Goal: Task Accomplishment & Management: Manage account settings

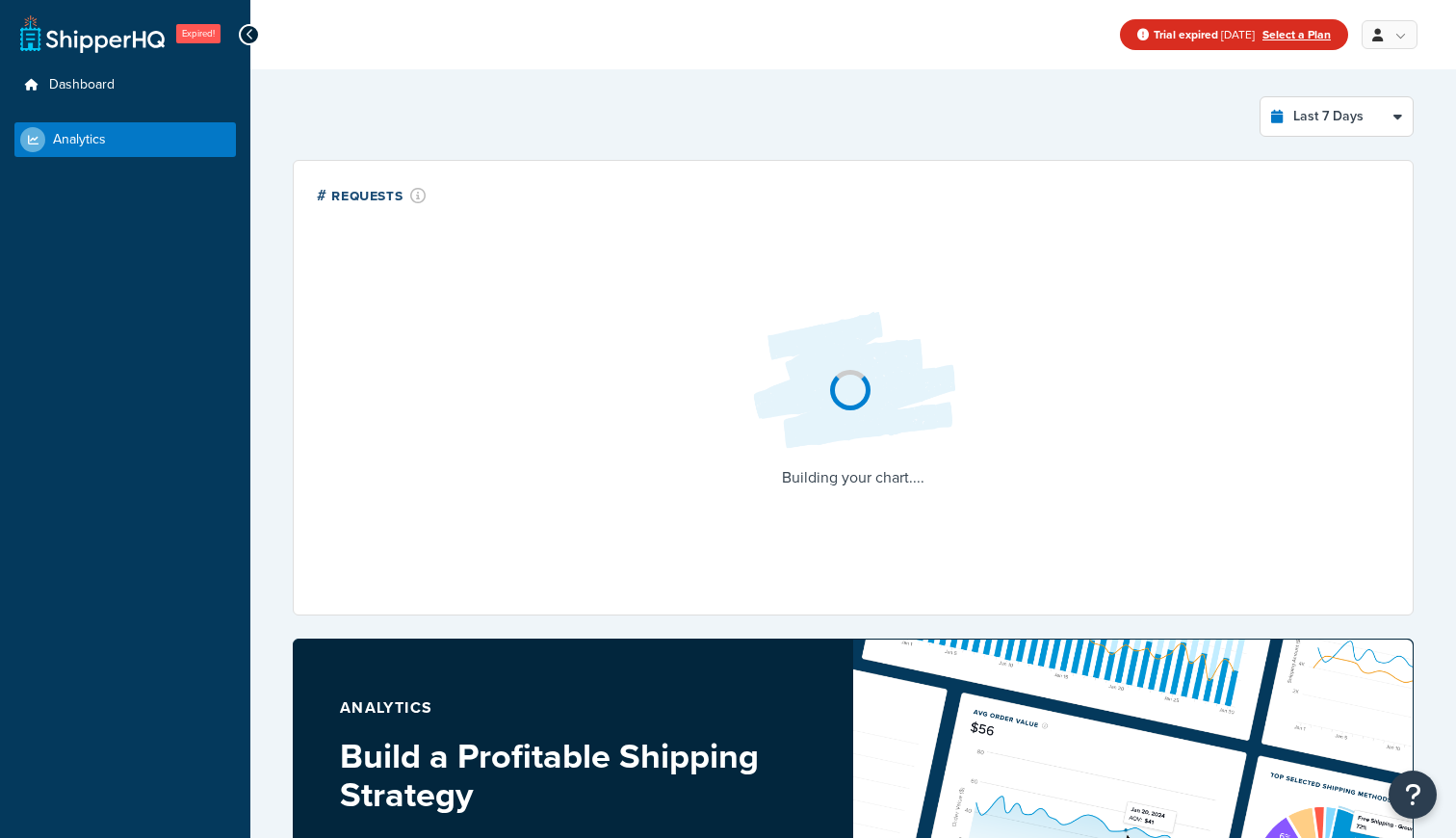
select select "last_7_days"
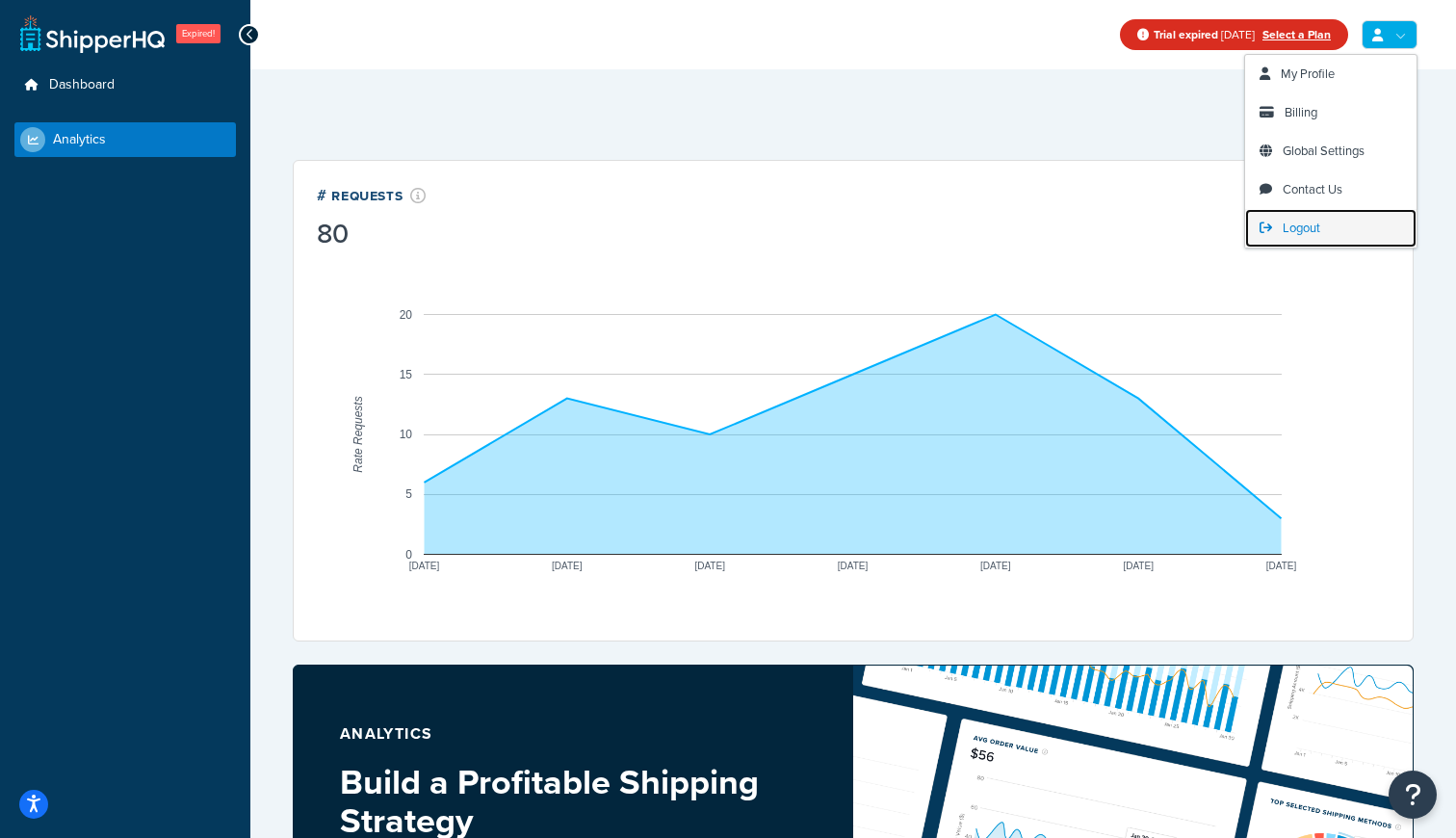
click at [1302, 231] on span "Logout" at bounding box center [1301, 227] width 38 height 18
